Goal: Book appointment/travel/reservation

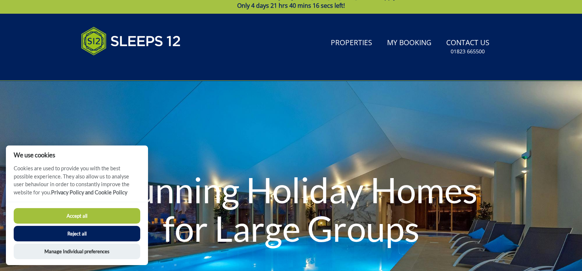
scroll to position [44, 0]
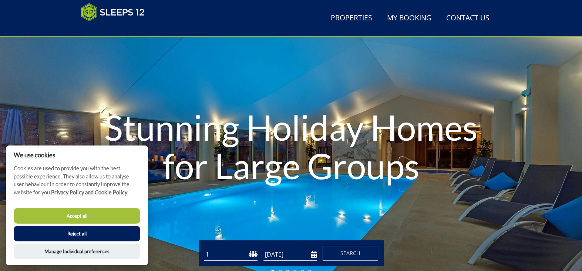
click at [90, 214] on button "Accept all" at bounding box center [77, 216] width 126 height 16
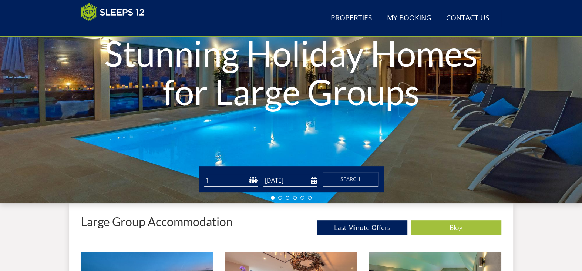
scroll to position [155, 0]
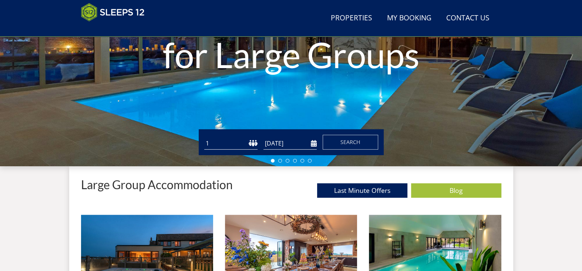
click at [246, 141] on select "1 2 3 4 5 6 7 8 9 10 11 12 13 14 15 16 17 18 19 20 21 22 23 24 25 26 27 28 29 3…" at bounding box center [230, 143] width 53 height 12
select select "24"
click at [204, 137] on select "1 2 3 4 5 6 7 8 9 10 11 12 13 14 15 16 17 18 19 20 21 22 23 24 25 26 27 28 29 3…" at bounding box center [230, 143] width 53 height 12
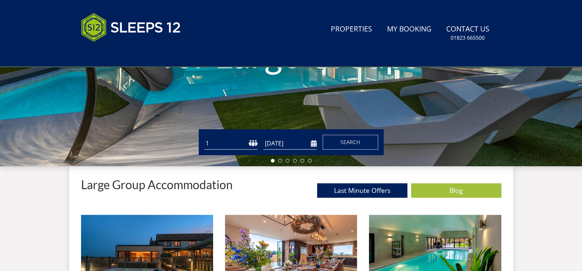
click at [313, 143] on input "[DATE]" at bounding box center [289, 143] width 53 height 12
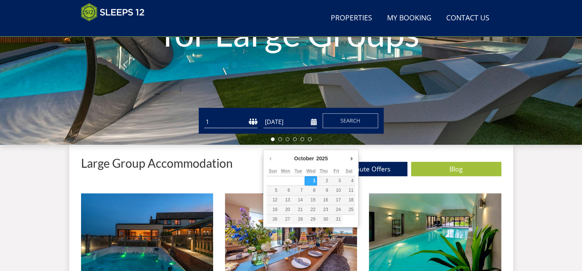
scroll to position [155, 0]
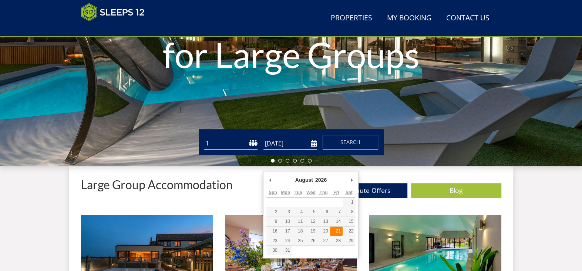
type input "[DATE]"
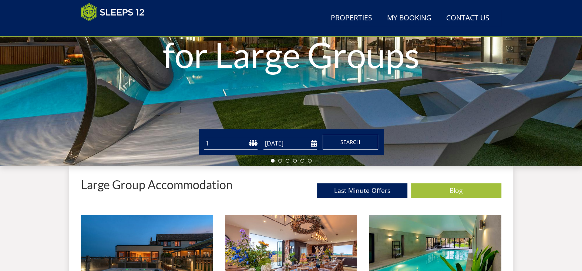
click at [355, 141] on span "Search" at bounding box center [350, 141] width 20 height 7
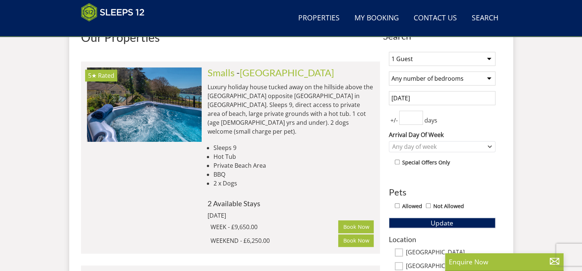
scroll to position [222, 0]
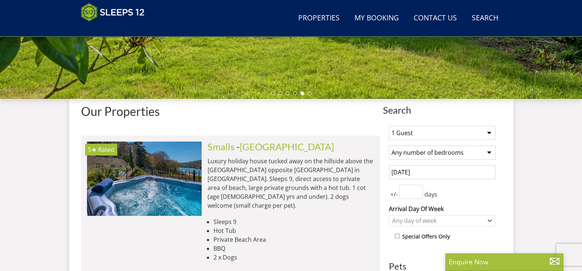
click at [488, 131] on select "1 Guest 2 Guests 3 Guests 4 Guests 5 Guests 6 Guests 7 Guests 8 Guests 9 Guests…" at bounding box center [442, 133] width 106 height 14
select select "24"
click at [389, 126] on select "1 Guest 2 Guests 3 Guests 4 Guests 5 Guests 6 Guests 7 Guests 8 Guests 9 Guests…" at bounding box center [442, 133] width 106 height 14
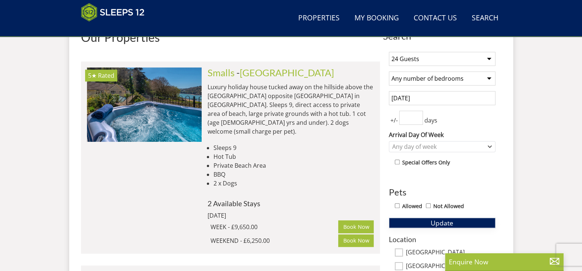
click at [447, 219] on span "Update" at bounding box center [441, 222] width 23 height 9
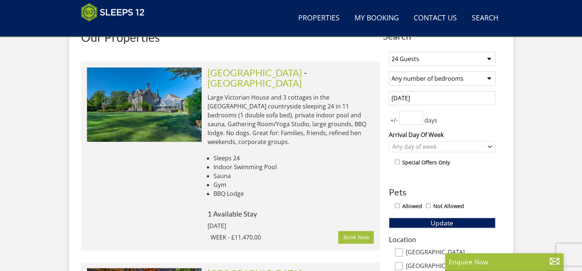
scroll to position [155, 0]
